Goal: Find specific page/section: Find specific page/section

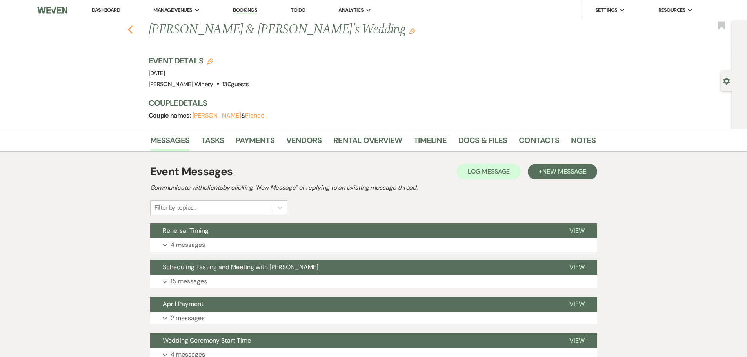
click at [133, 27] on icon "Previous" at bounding box center [130, 29] width 6 height 9
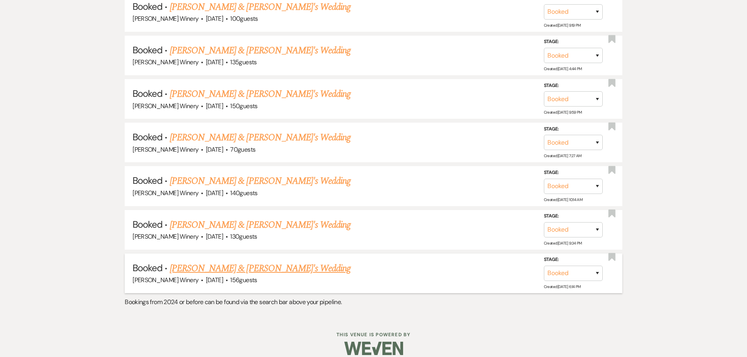
click at [232, 263] on link "[PERSON_NAME] & [PERSON_NAME]'s Wedding" at bounding box center [260, 269] width 181 height 14
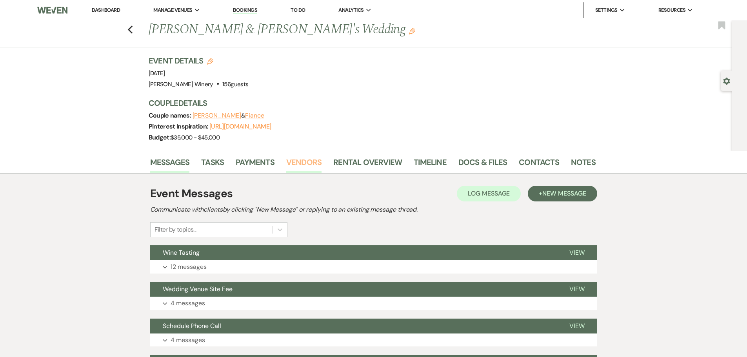
click at [307, 164] on link "Vendors" at bounding box center [303, 164] width 35 height 17
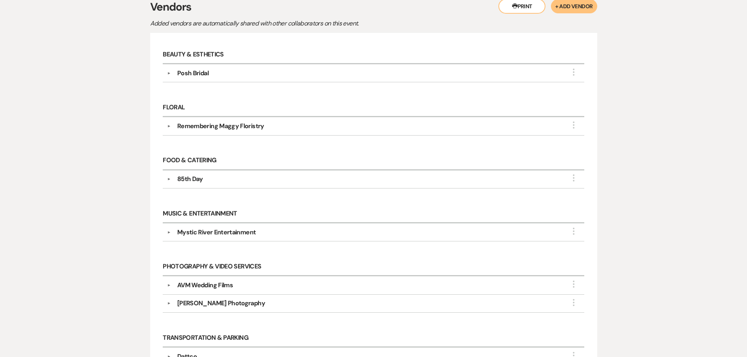
scroll to position [66, 0]
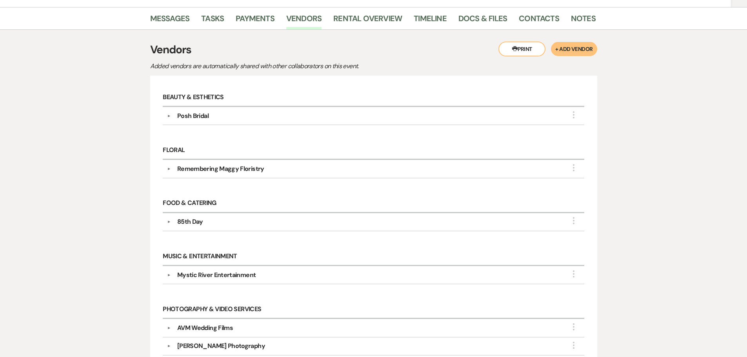
click at [245, 167] on div "Remembering Maggy Floristry" at bounding box center [220, 168] width 87 height 9
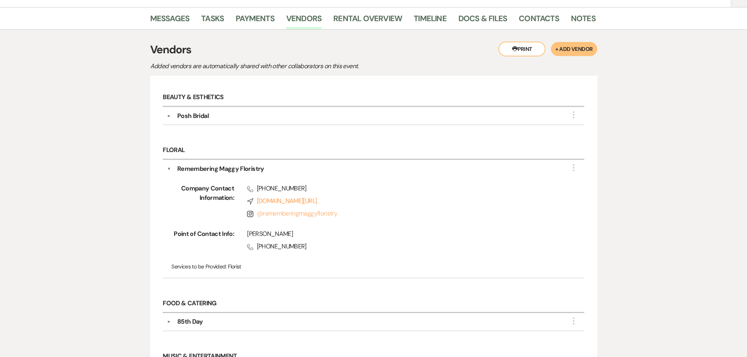
scroll to position [222, 0]
